Goal: Navigation & Orientation: Go to known website

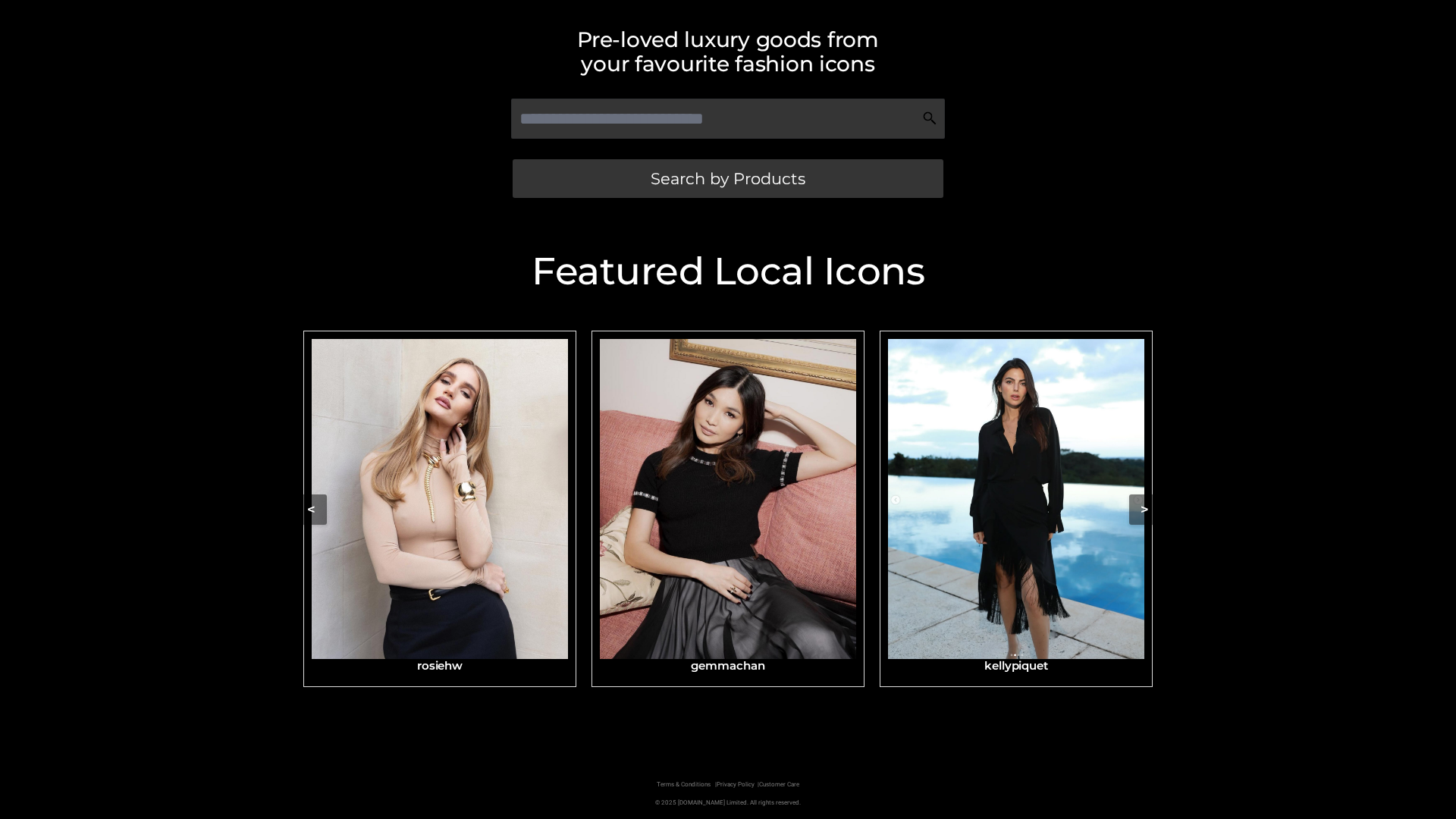
scroll to position [322, 0]
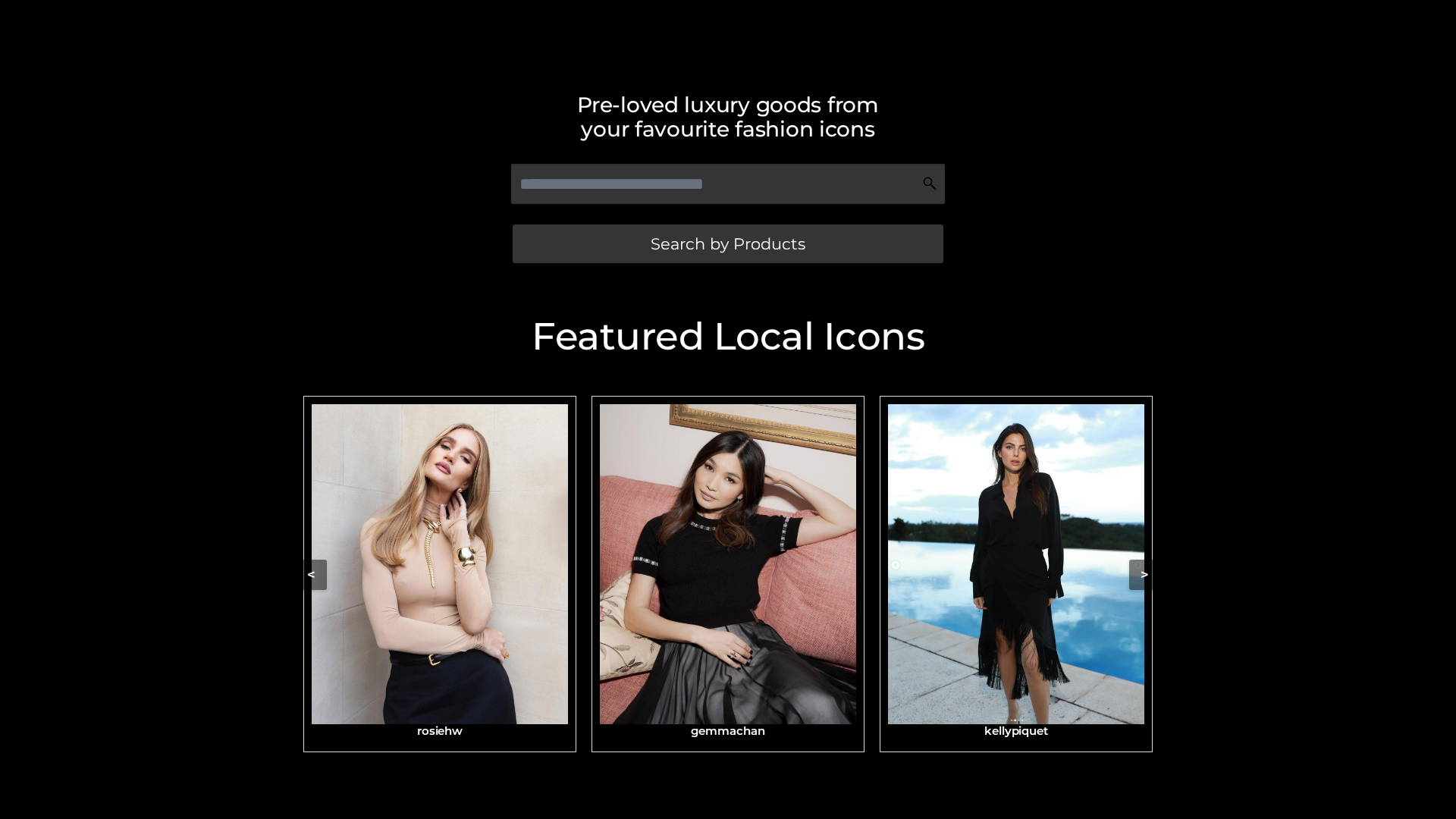
scroll to position [322, 0]
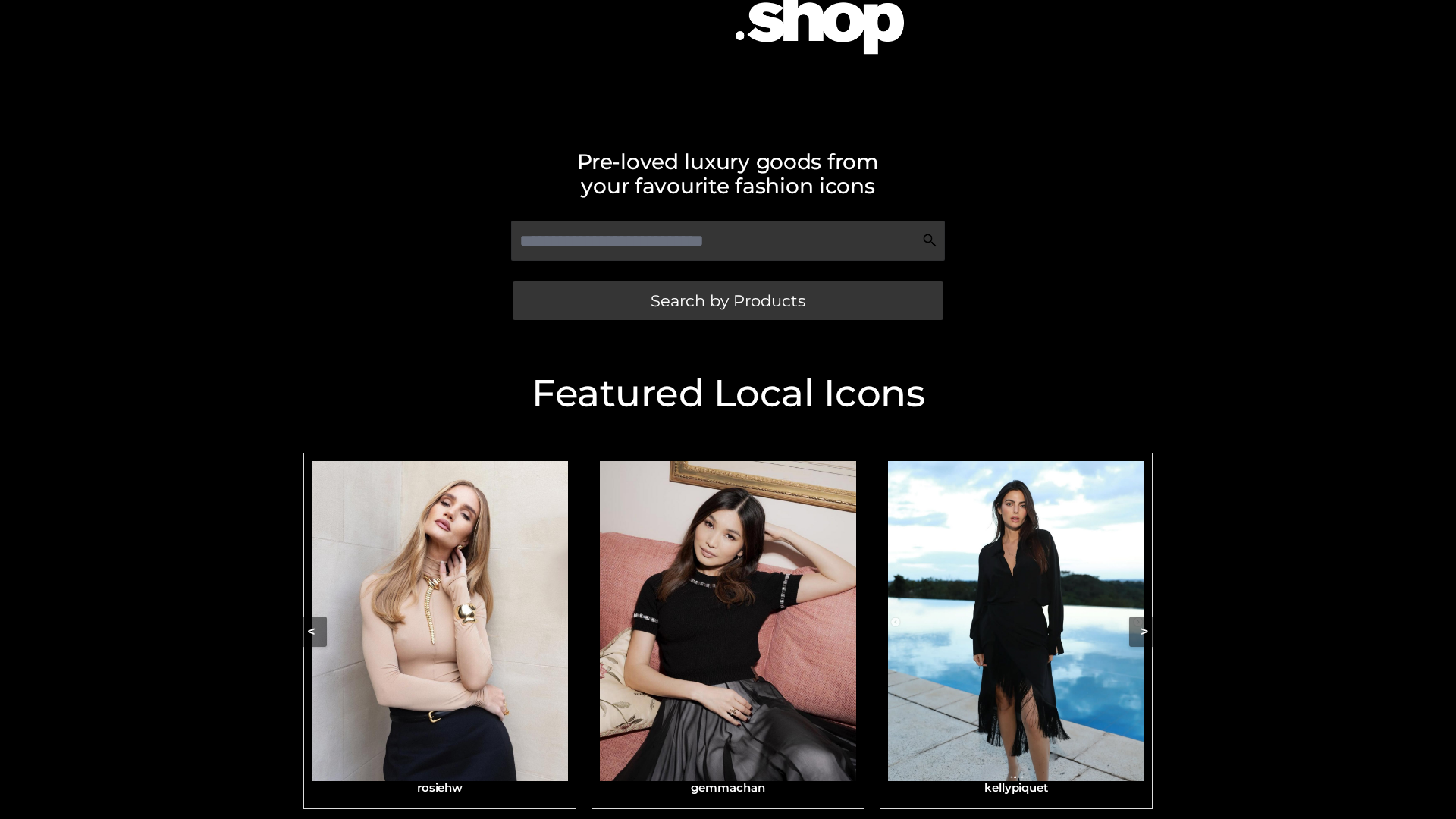
scroll to position [224, 0]
